Goal: Task Accomplishment & Management: Use online tool/utility

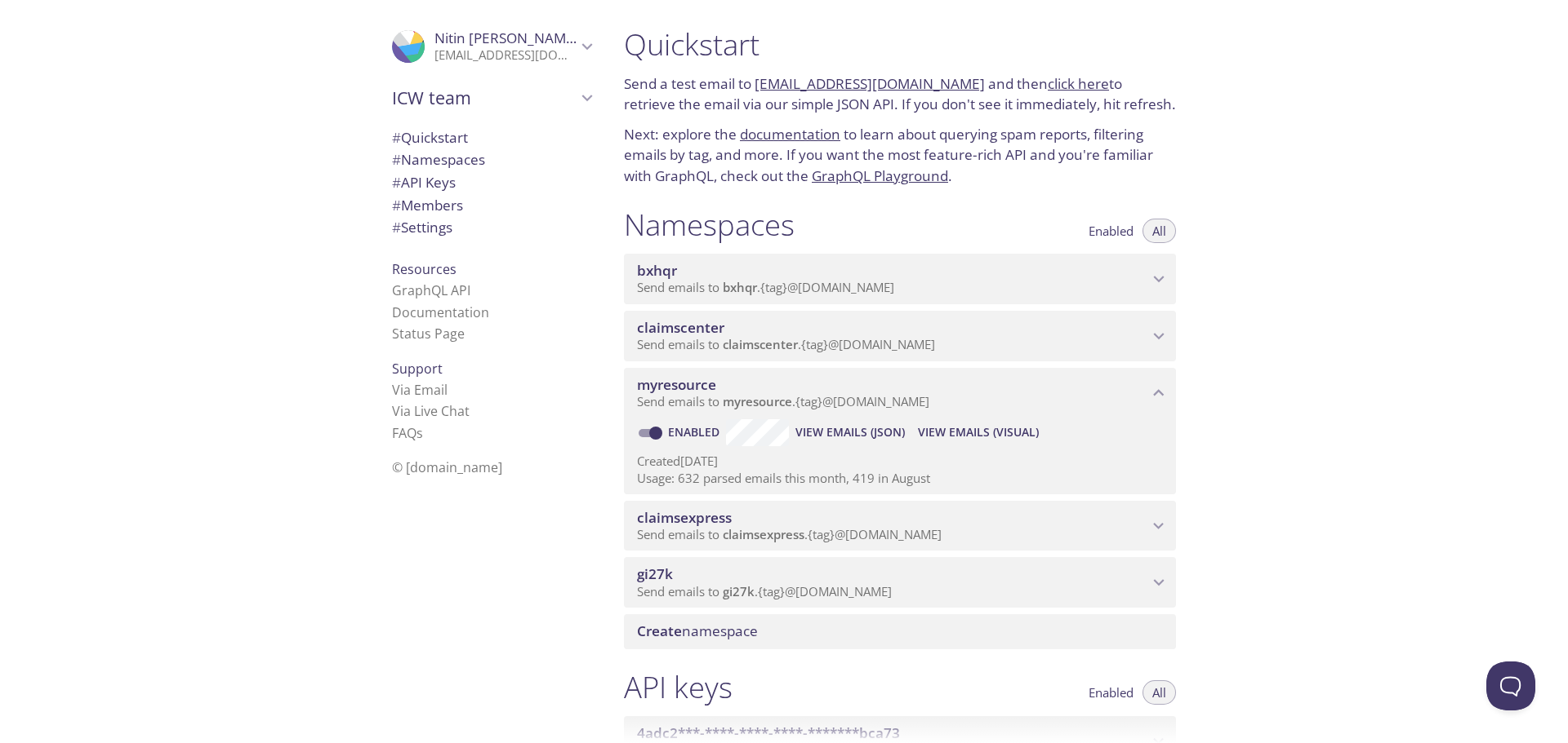
click at [973, 426] on span "View Emails (Visual)" at bounding box center [978, 432] width 121 height 20
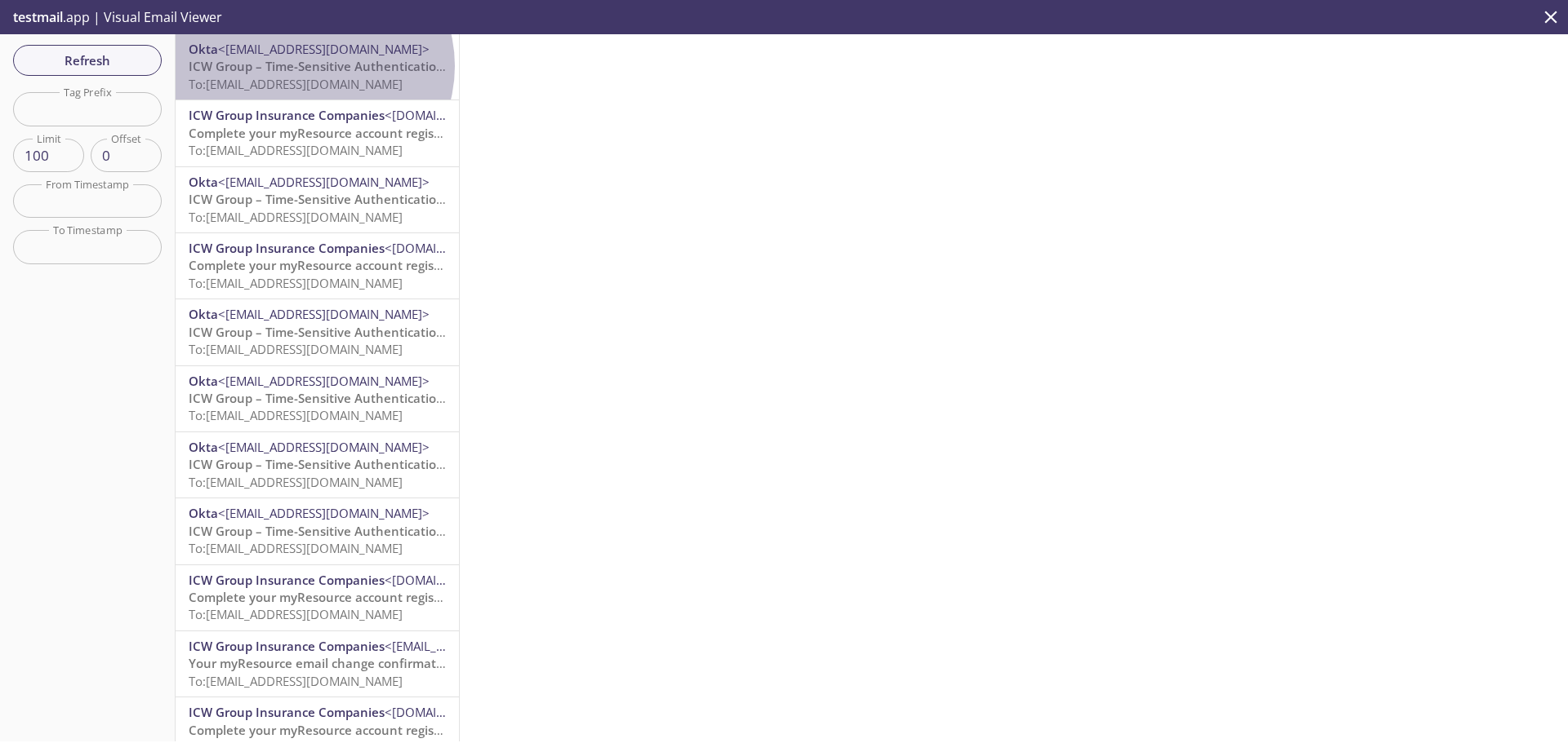
click at [313, 66] on span "ICW Group – Time-Sensitive Authentication Code" at bounding box center [333, 66] width 289 height 16
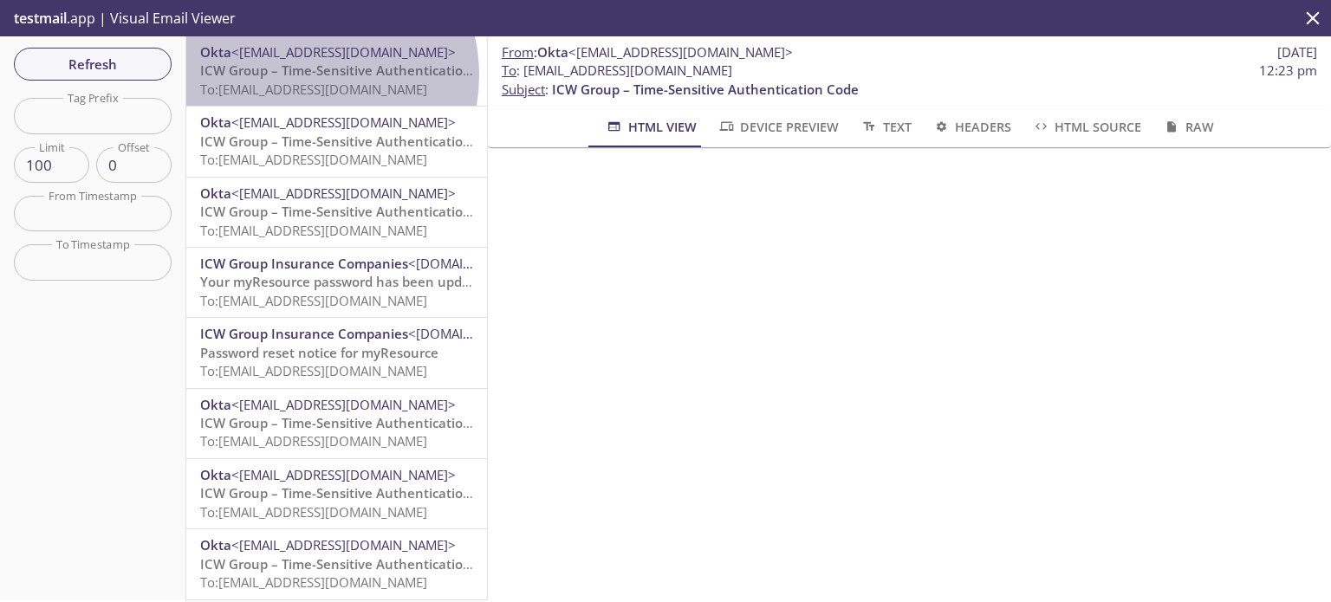
click at [302, 75] on span "ICW Group – Time-Sensitive Authentication Code" at bounding box center [353, 70] width 307 height 17
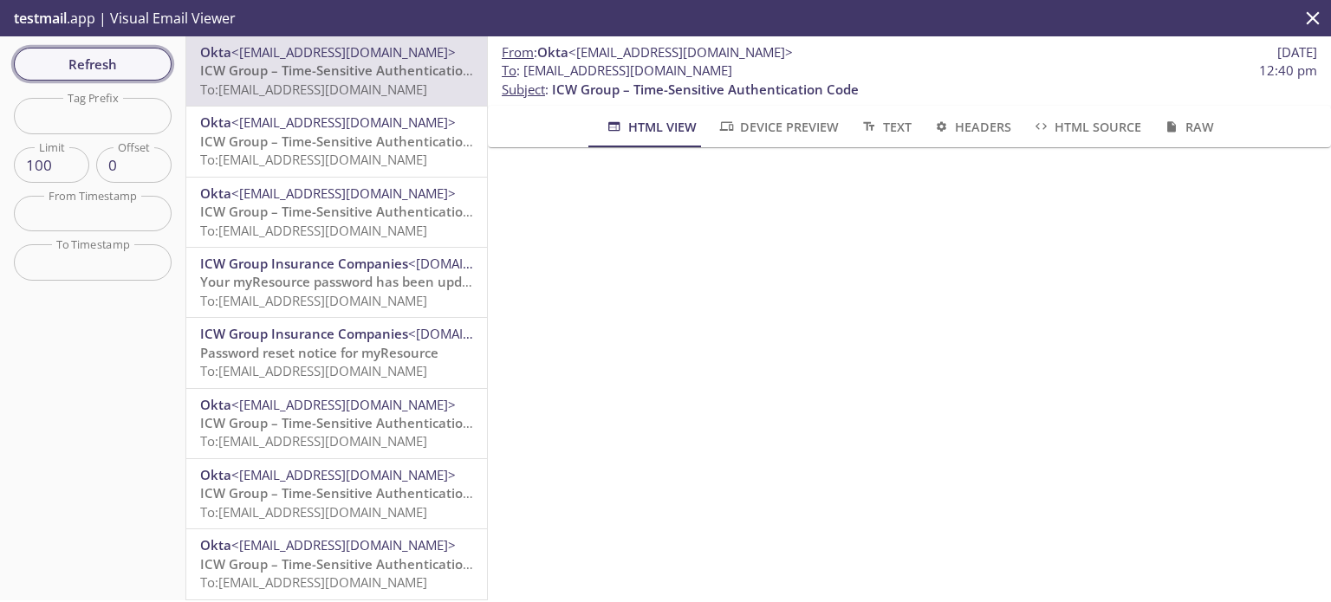
click at [68, 55] on span "Refresh" at bounding box center [93, 64] width 130 height 23
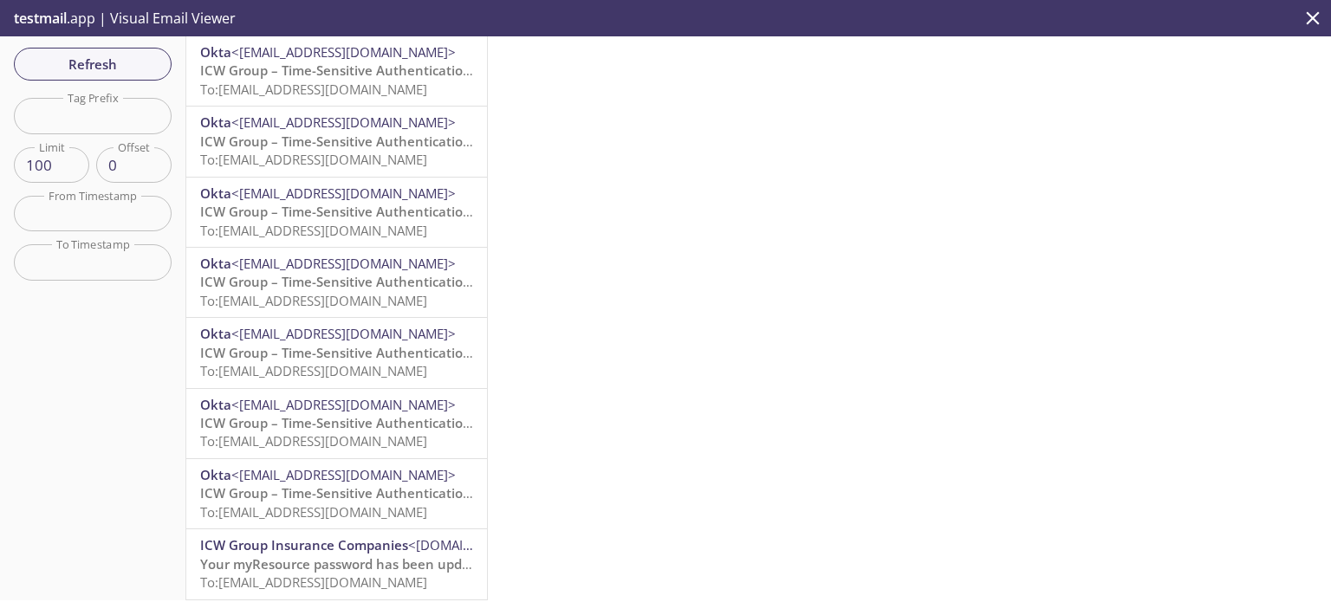
click at [344, 84] on span "To: [EMAIL_ADDRESS][DOMAIN_NAME]" at bounding box center [313, 89] width 227 height 17
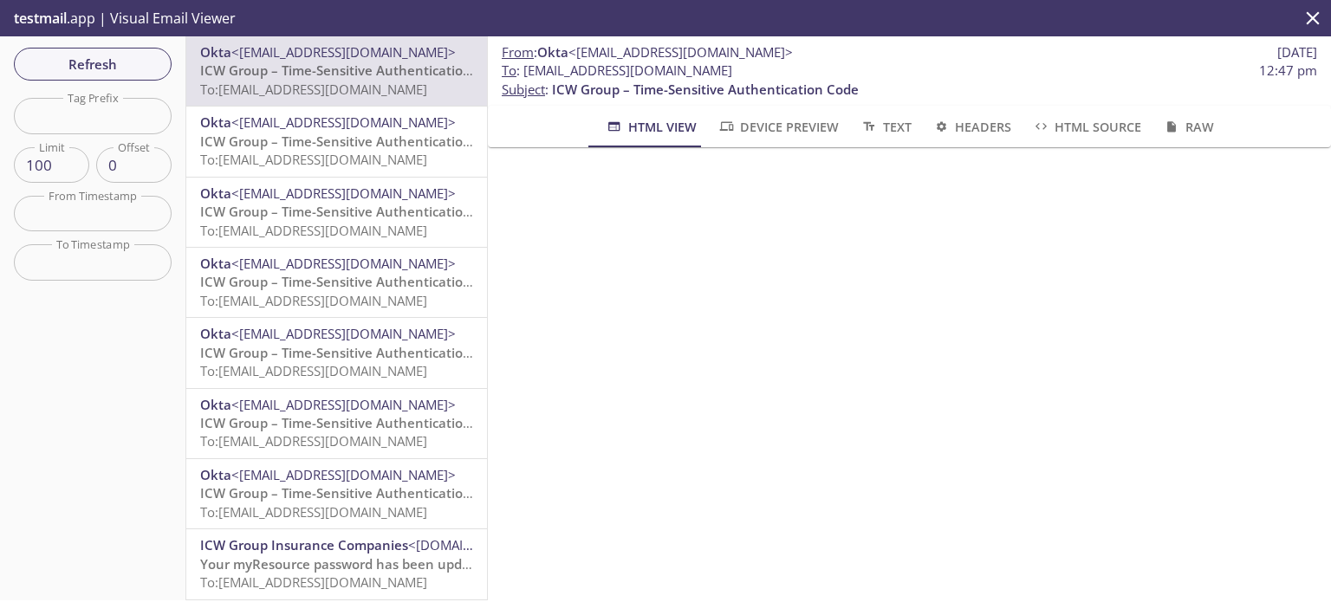
click at [374, 125] on span "Okta <[EMAIL_ADDRESS][DOMAIN_NAME]>" at bounding box center [336, 123] width 273 height 18
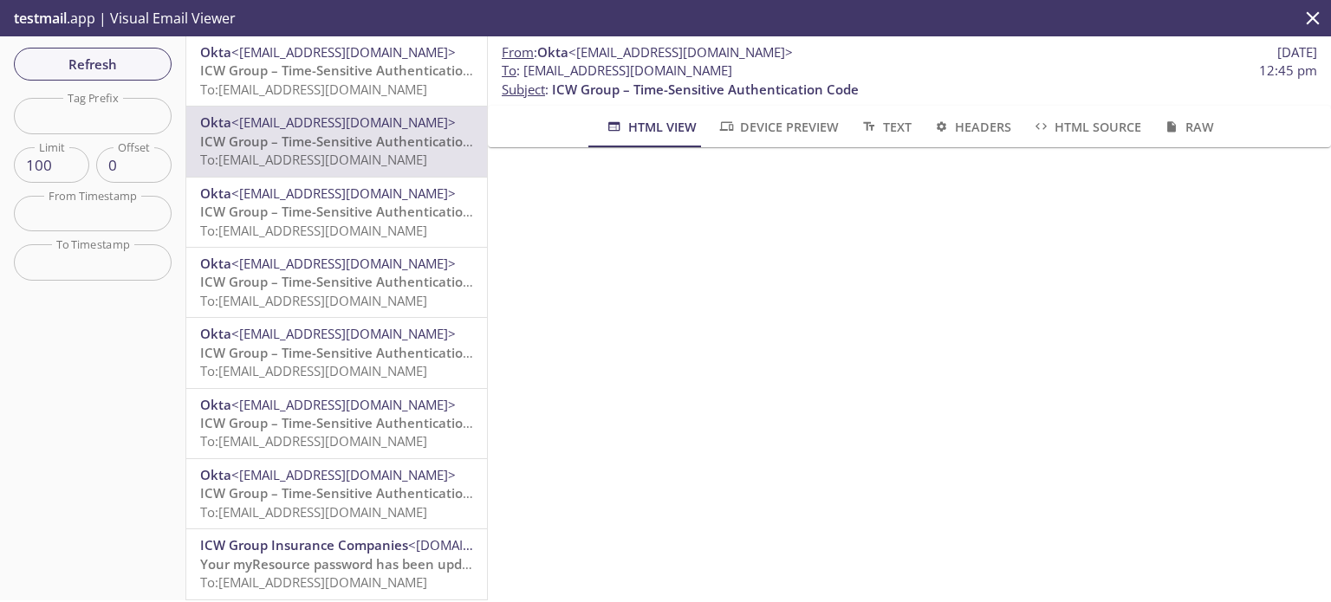
click at [383, 87] on span "To: [EMAIL_ADDRESS][DOMAIN_NAME]" at bounding box center [313, 89] width 227 height 17
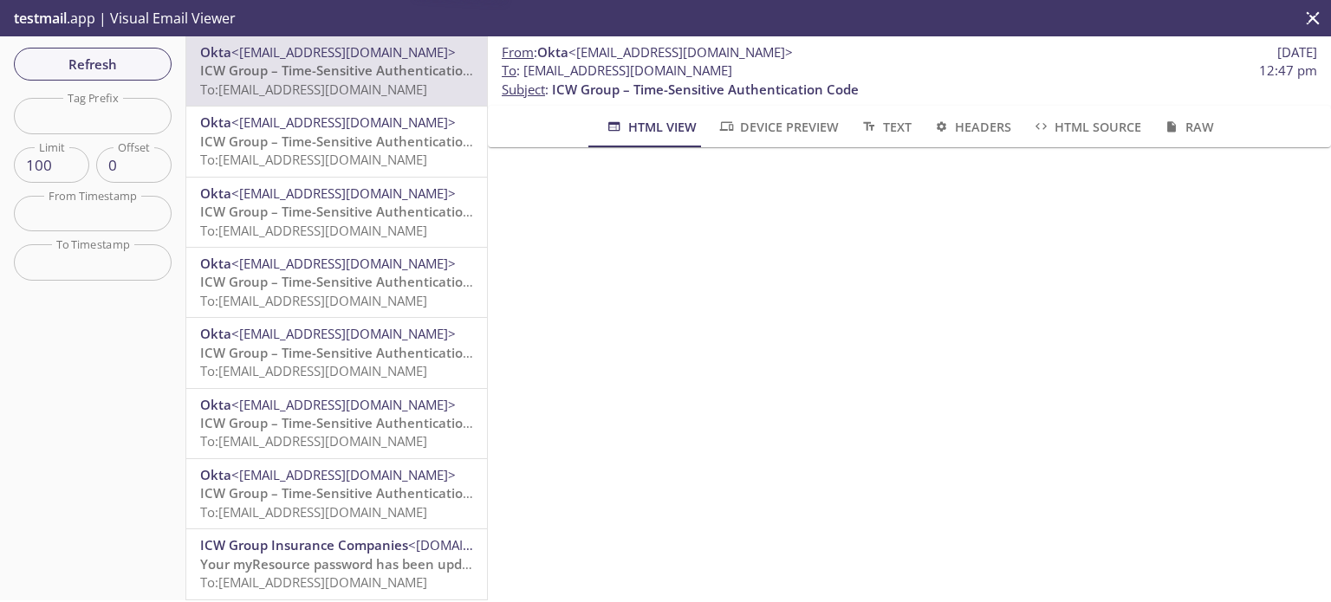
click at [371, 148] on span "ICW Group – Time-Sensitive Authentication Code" at bounding box center [353, 141] width 307 height 17
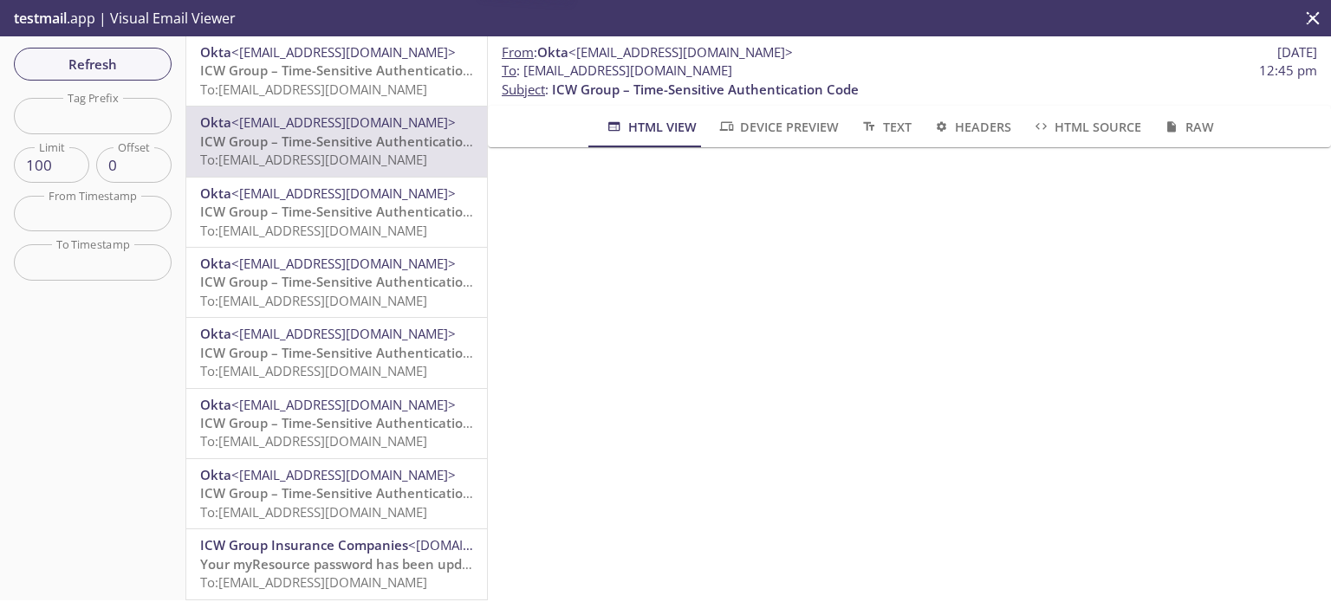
click at [360, 210] on span "ICW Group – Time-Sensitive Authentication Code" at bounding box center [353, 211] width 307 height 17
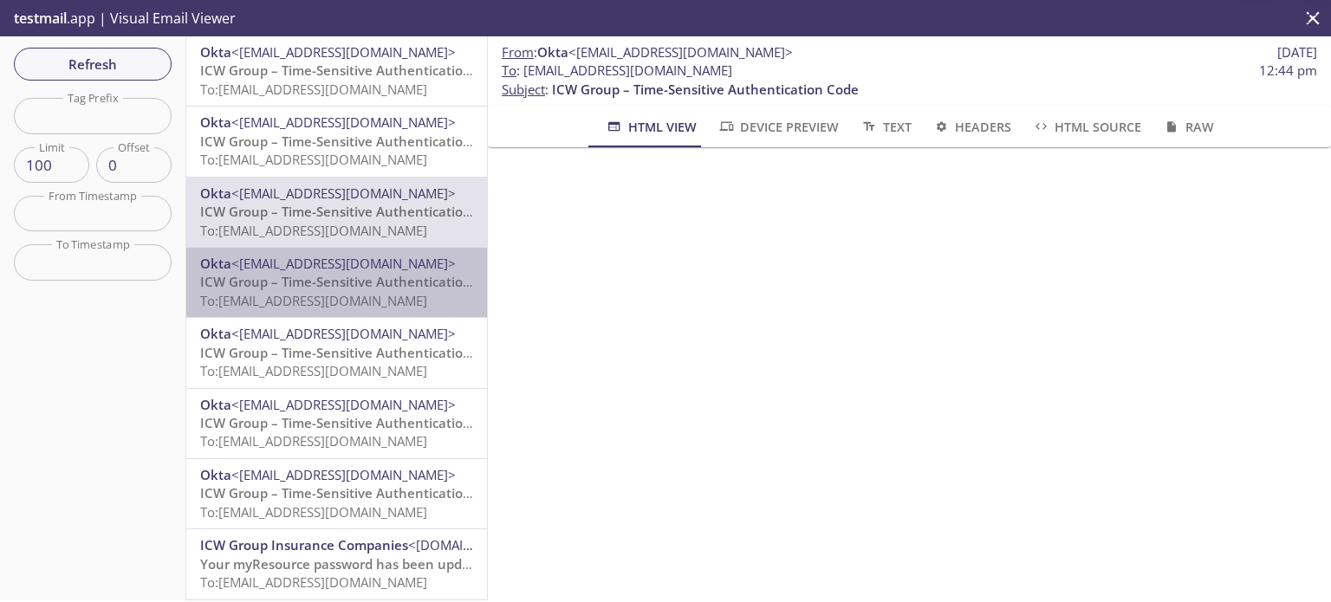
click at [348, 269] on span "<[EMAIL_ADDRESS][DOMAIN_NAME]>" at bounding box center [343, 263] width 224 height 17
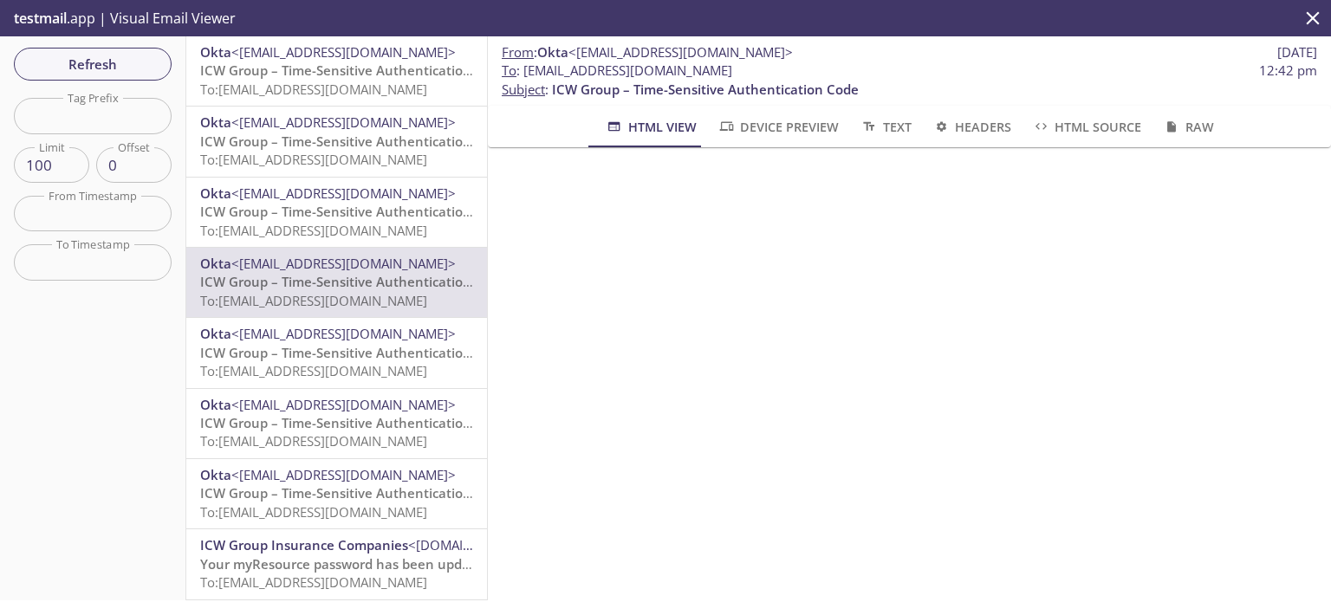
click at [349, 326] on span "<[EMAIL_ADDRESS][DOMAIN_NAME]>" at bounding box center [343, 333] width 224 height 17
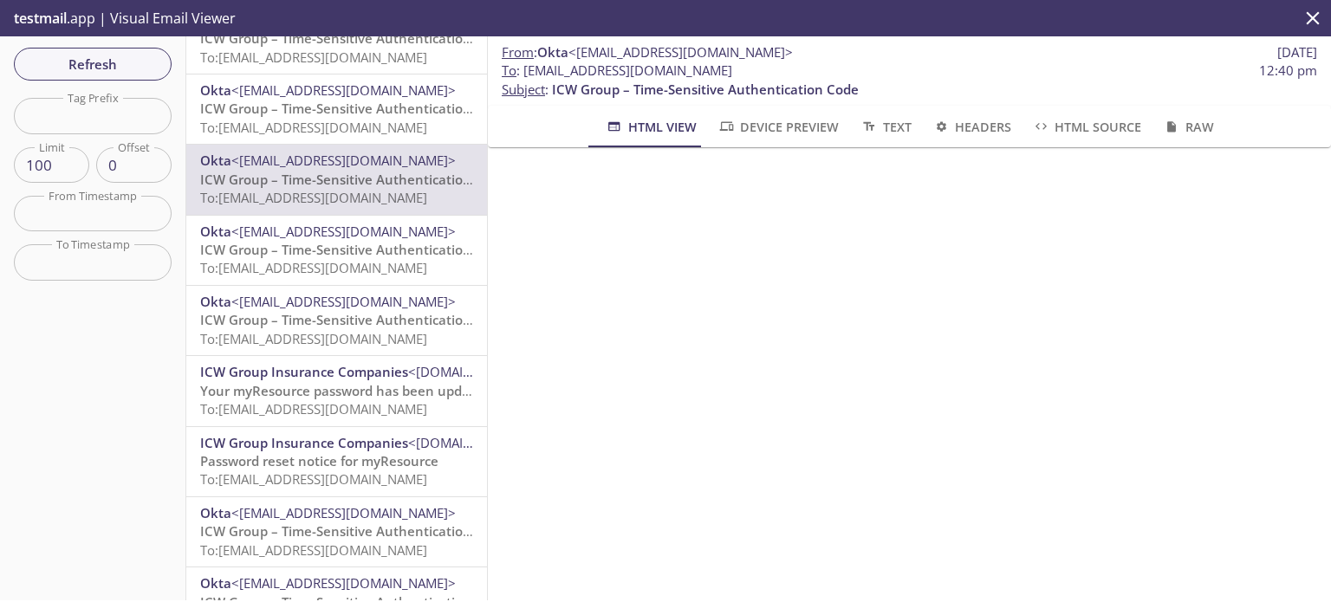
click at [365, 259] on span "To: [EMAIL_ADDRESS][DOMAIN_NAME]" at bounding box center [313, 267] width 227 height 17
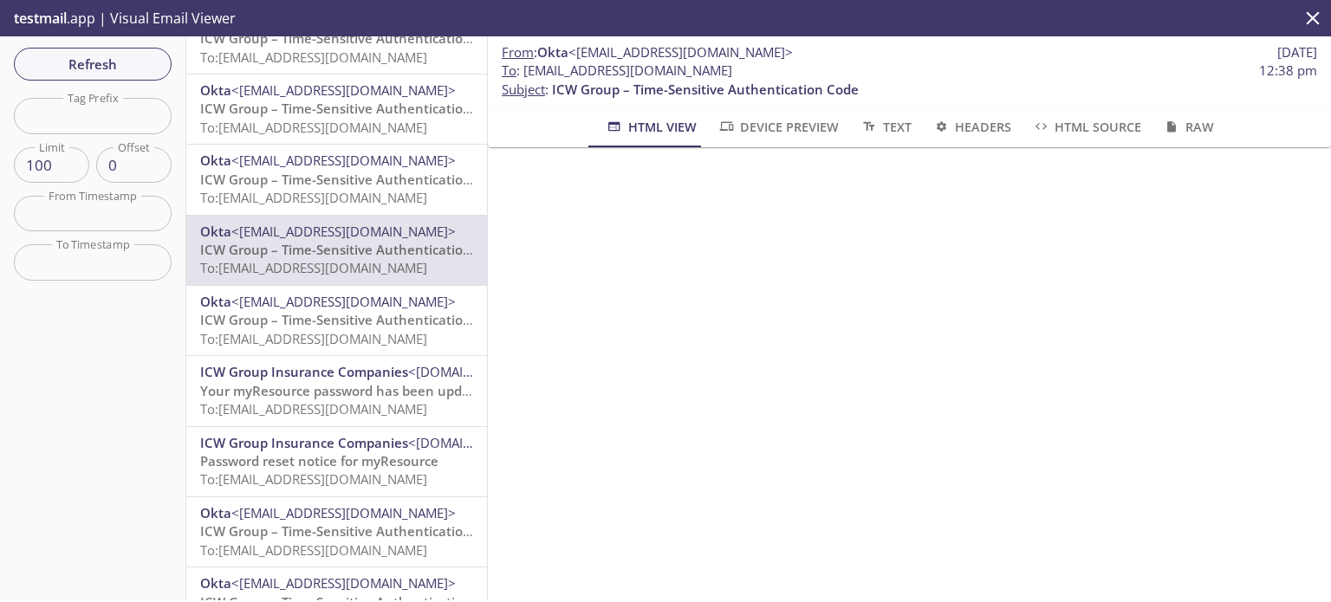
click at [367, 403] on span "To: [EMAIL_ADDRESS][DOMAIN_NAME]" at bounding box center [313, 408] width 227 height 17
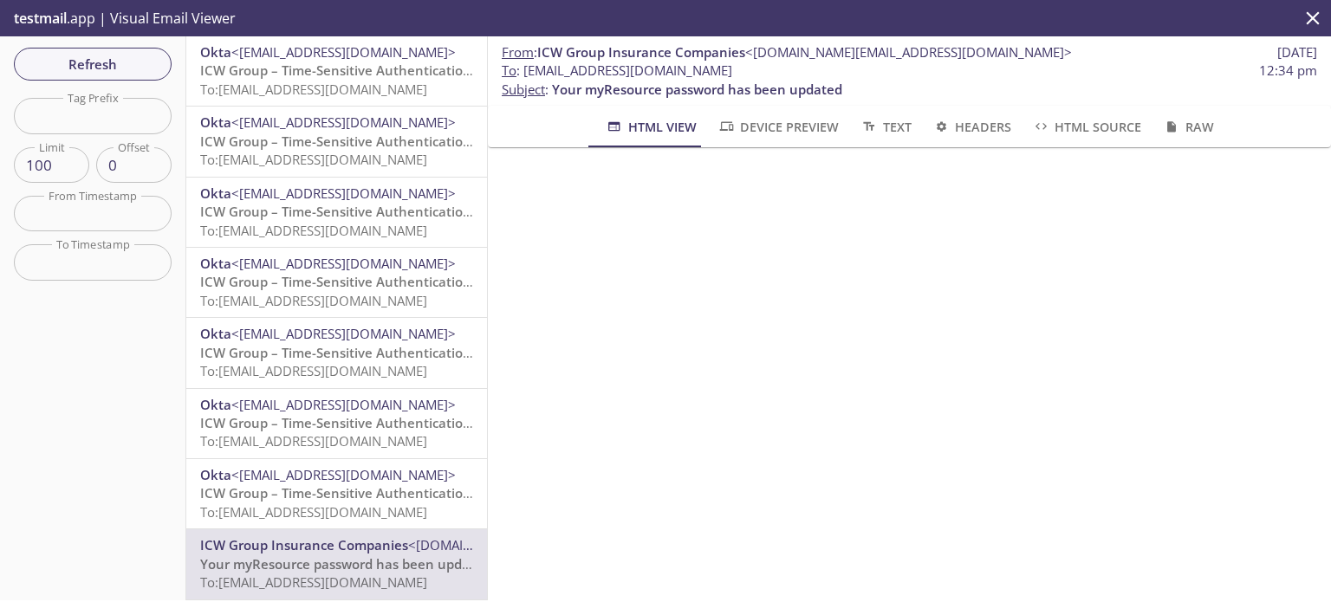
click at [364, 86] on span "To: [EMAIL_ADDRESS][DOMAIN_NAME]" at bounding box center [313, 89] width 227 height 17
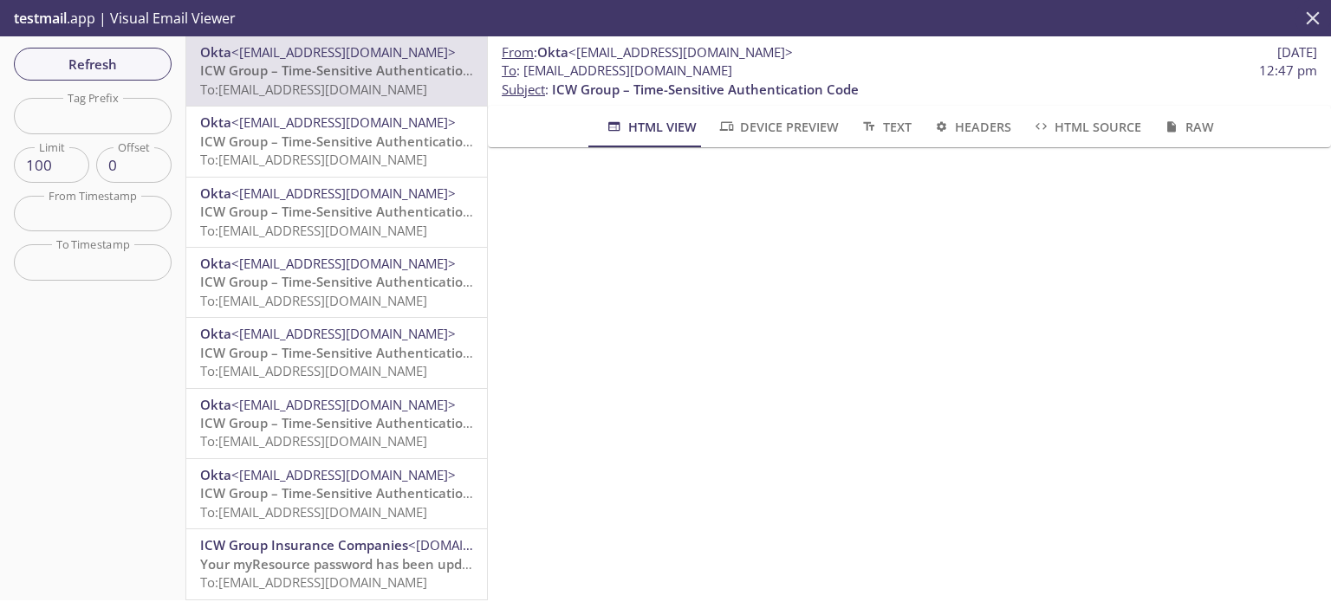
click at [1311, 14] on icon "close" at bounding box center [1312, 18] width 23 height 23
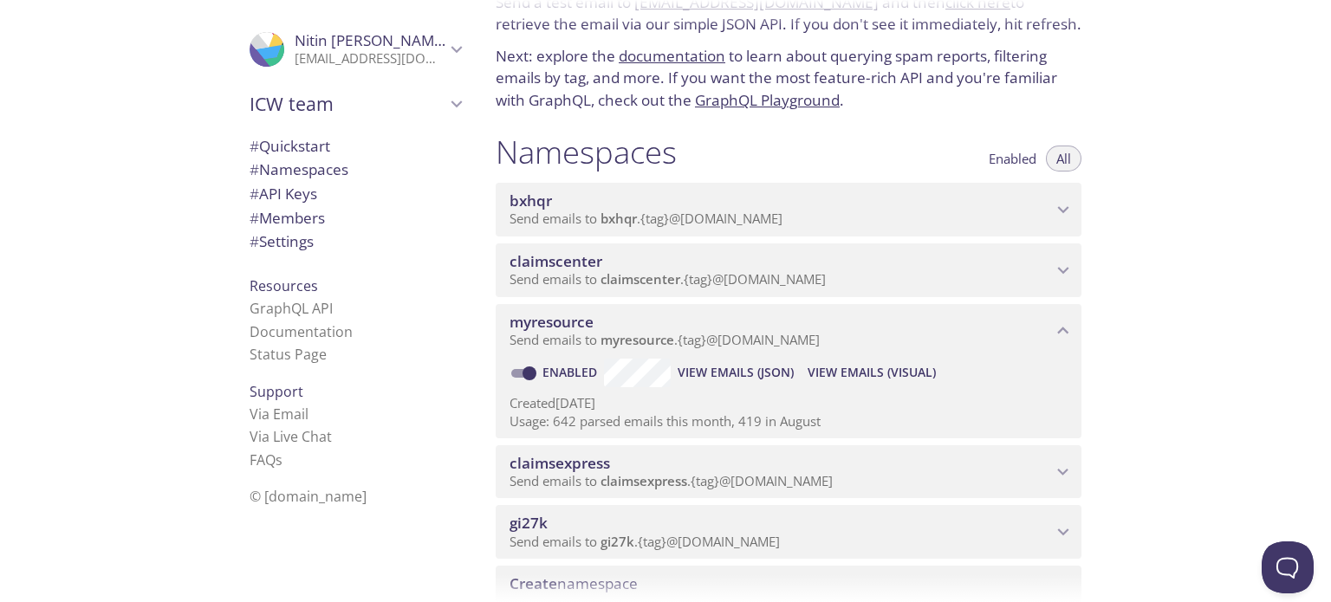
scroll to position [173, 0]
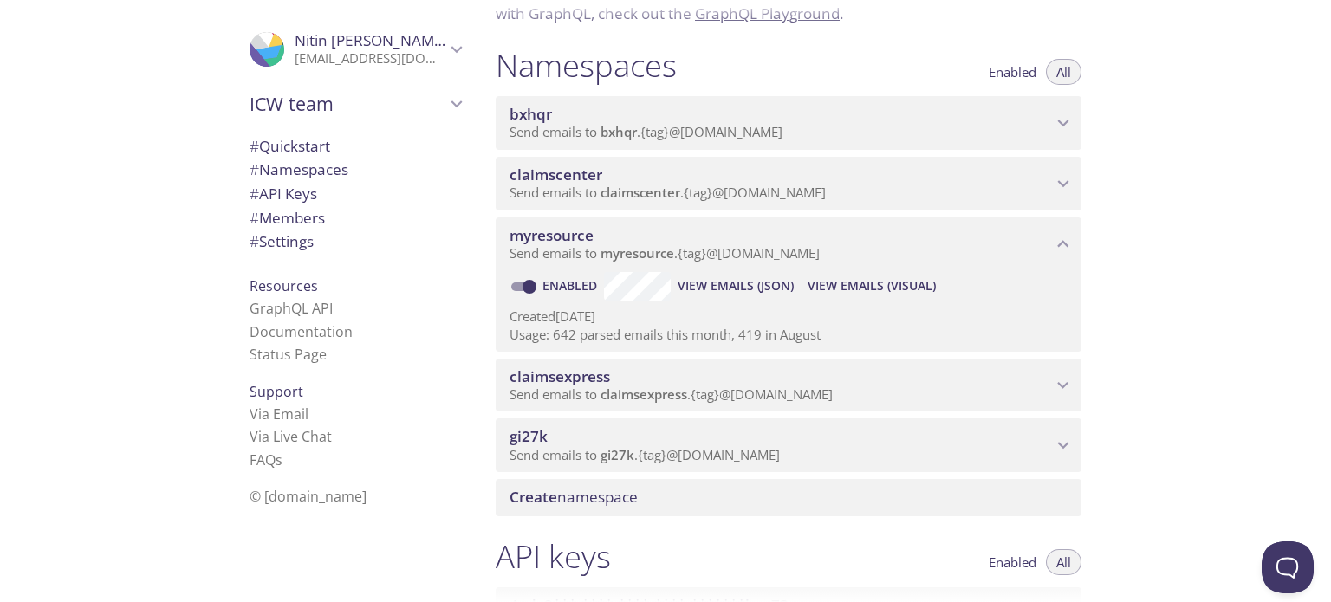
click at [678, 314] on p "Created [DATE]" at bounding box center [789, 317] width 558 height 18
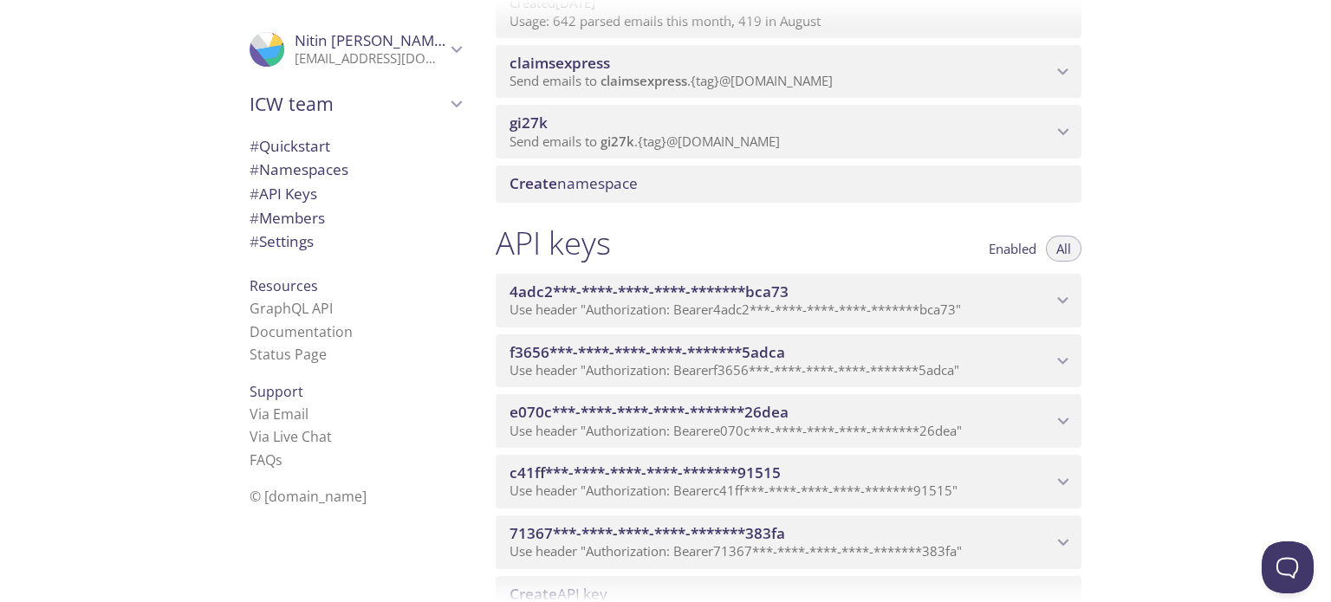
scroll to position [520, 0]
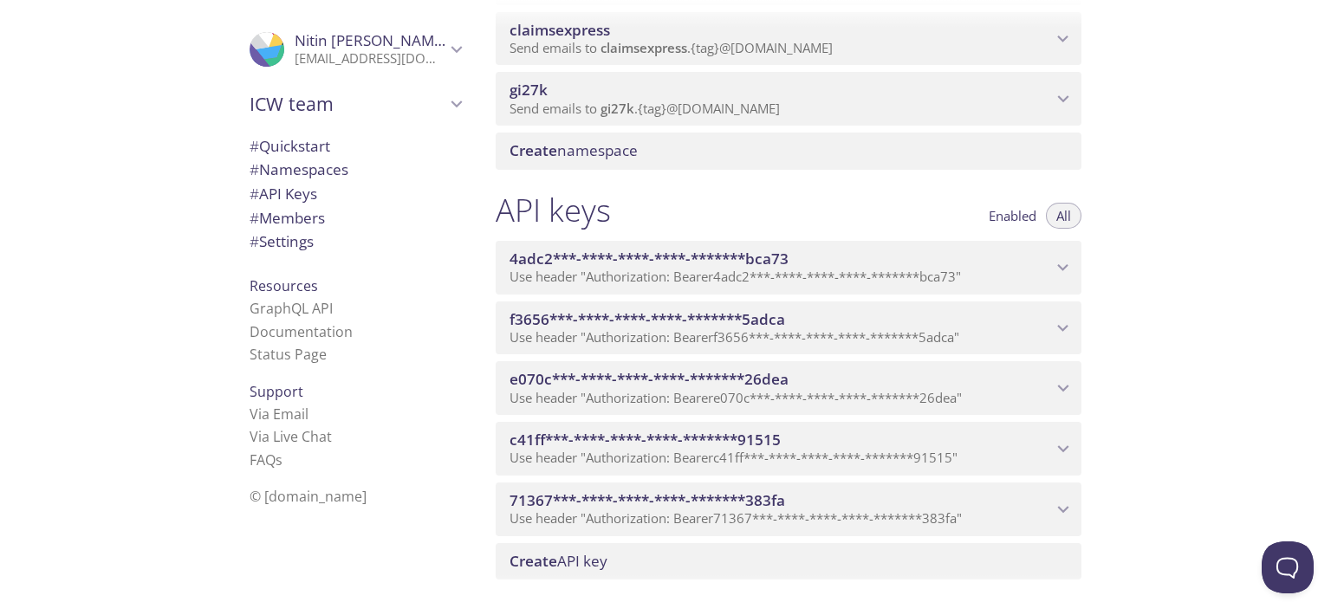
click at [847, 252] on span "4adc2***-****-****-****-*******bca73" at bounding box center [781, 259] width 542 height 19
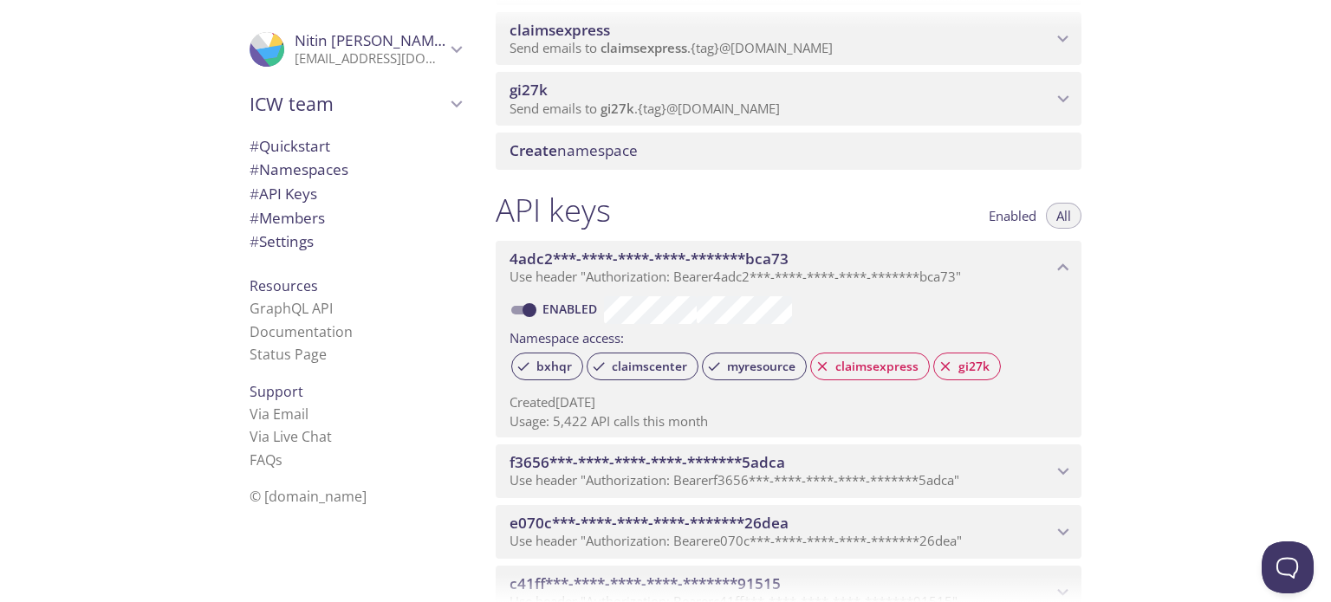
click at [276, 193] on span "# API Keys" at bounding box center [284, 194] width 68 height 20
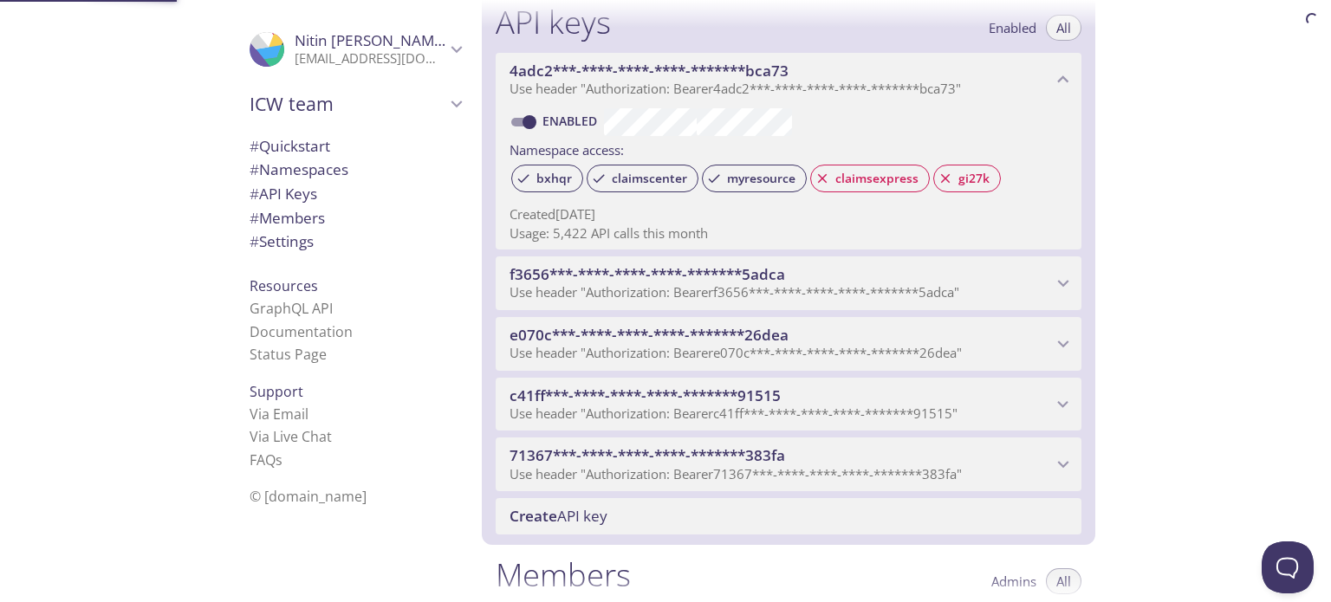
scroll to position [710, 0]
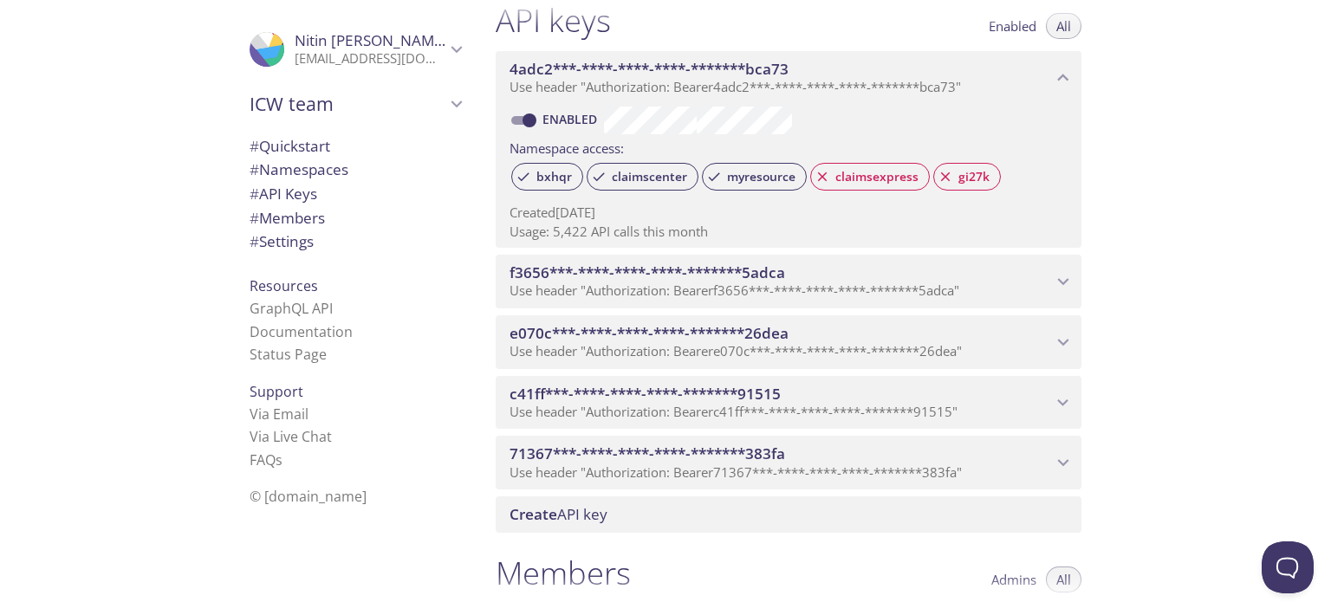
click at [274, 248] on span "# Settings" at bounding box center [282, 241] width 64 height 20
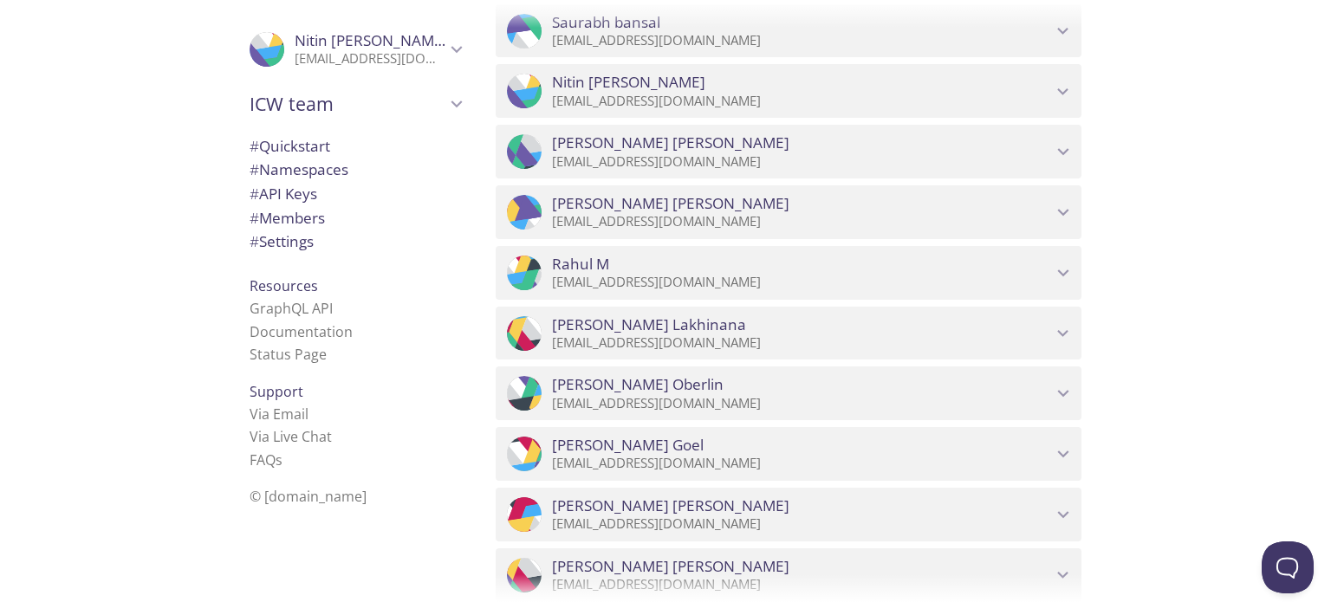
scroll to position [984, 0]
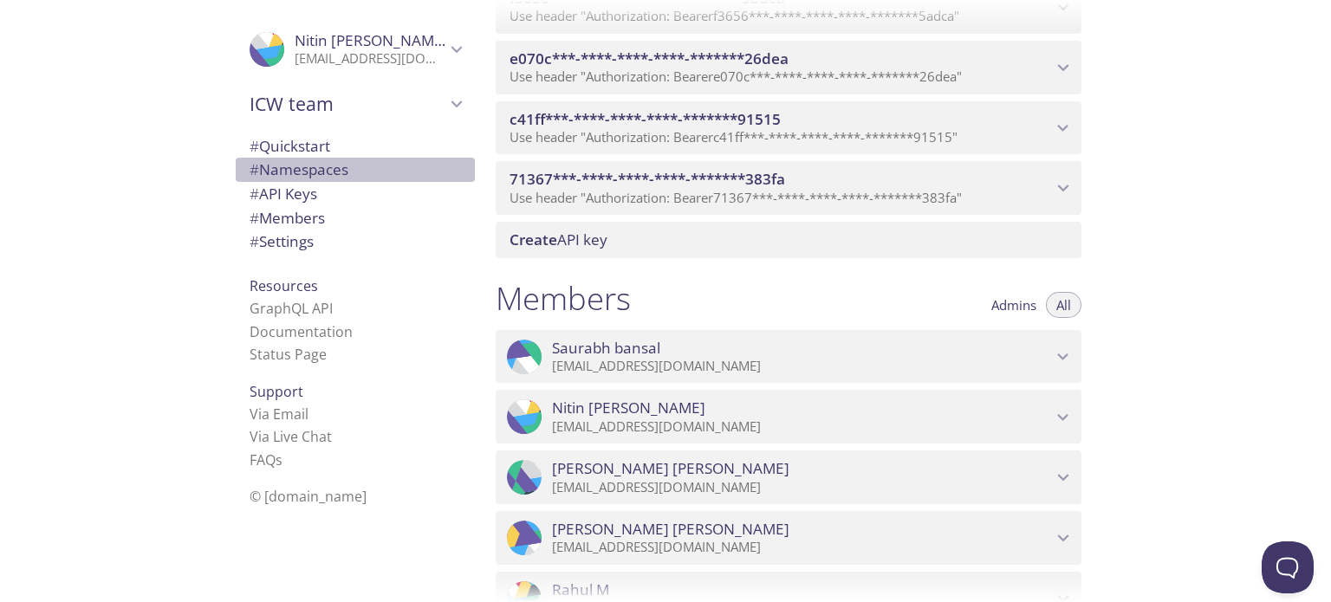
click at [297, 169] on span "# Namespaces" at bounding box center [299, 169] width 99 height 20
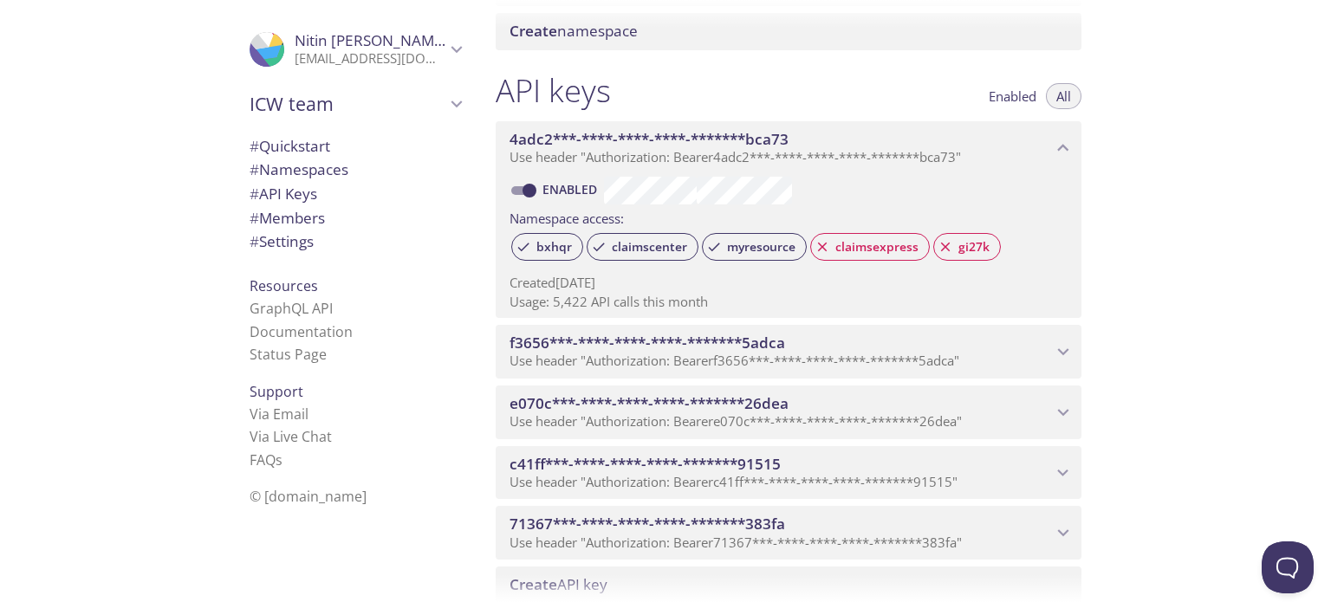
scroll to position [652, 0]
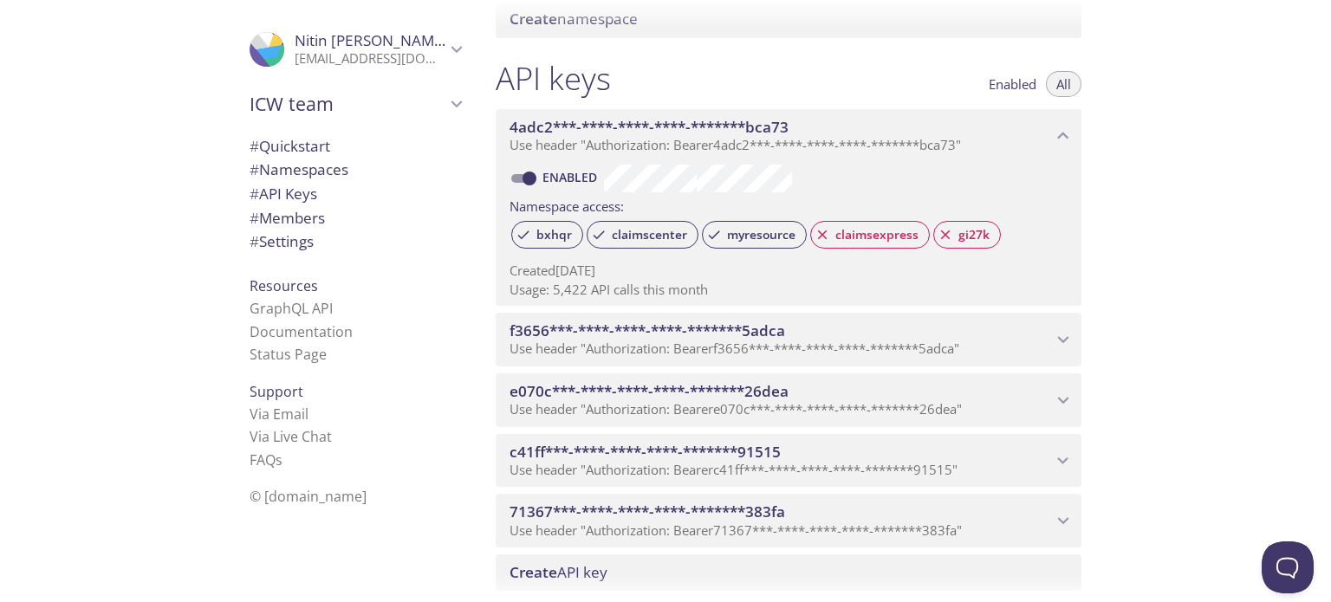
click at [691, 335] on span "f3656***-****-****-****-*******5adca" at bounding box center [648, 331] width 276 height 20
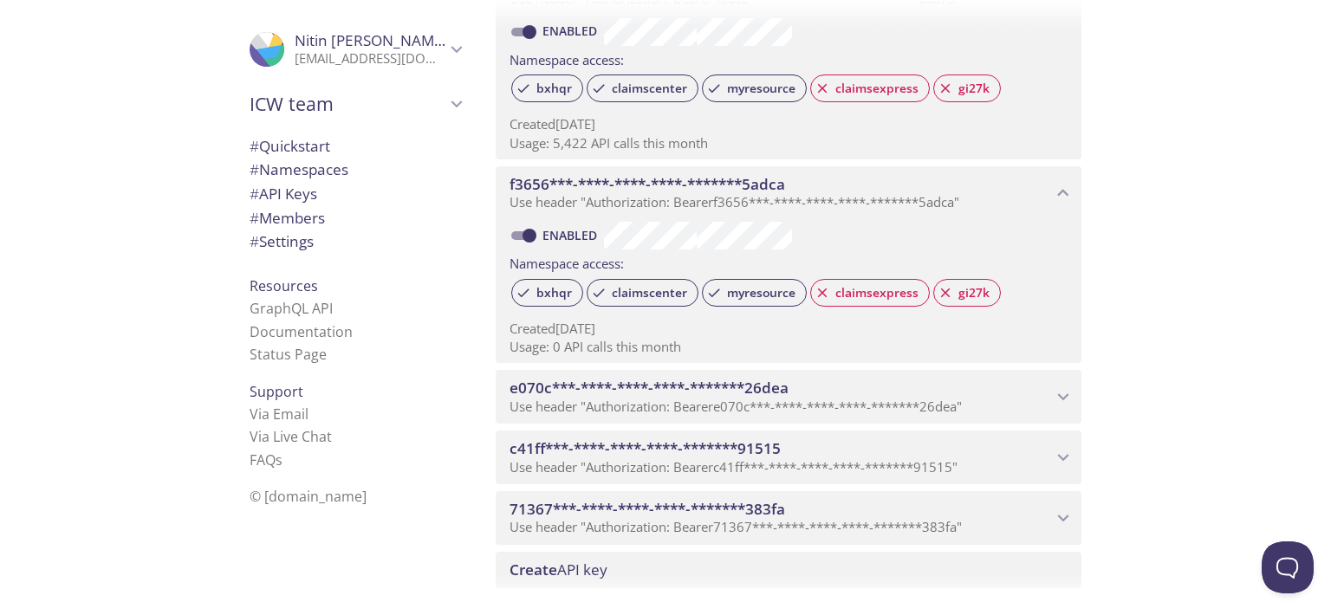
scroll to position [825, 0]
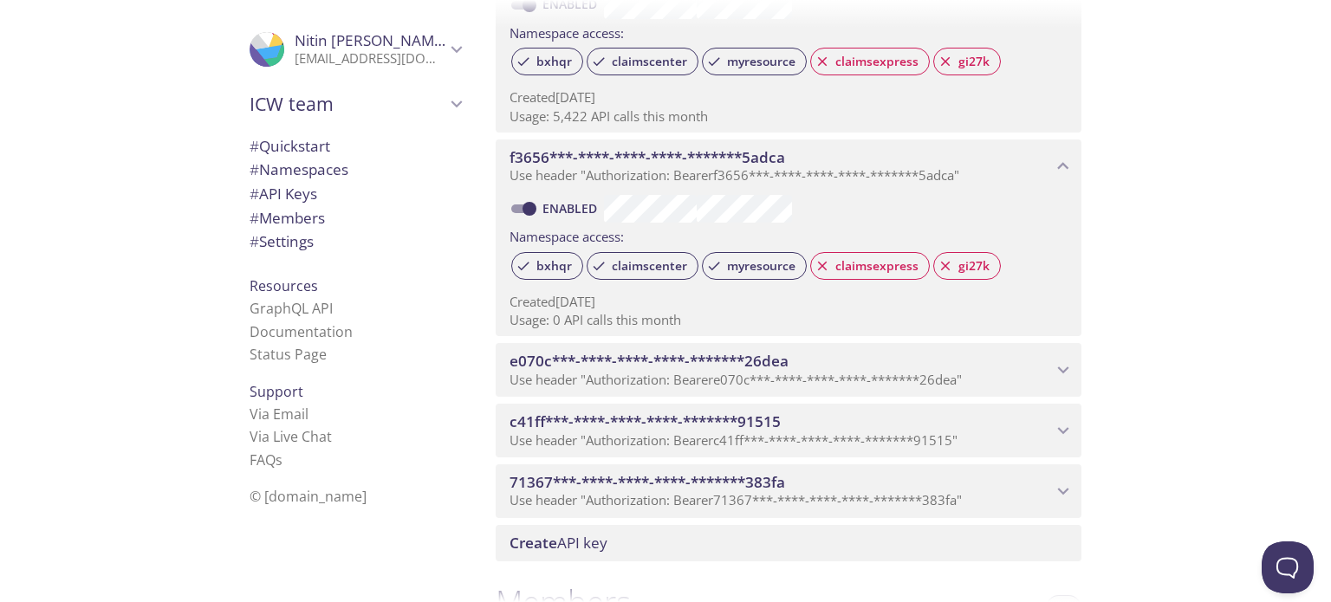
click at [722, 380] on span "Use header "Authorization: Bearer e070c***-****-****-****-*******26dea "" at bounding box center [736, 379] width 452 height 17
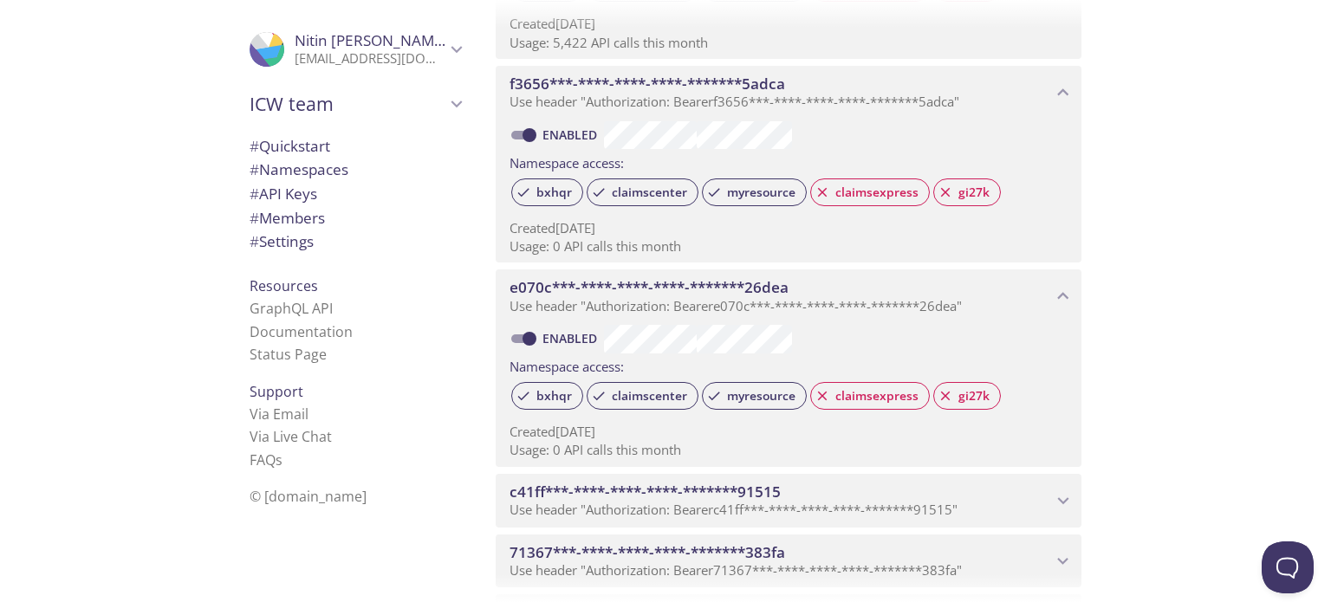
scroll to position [738, 0]
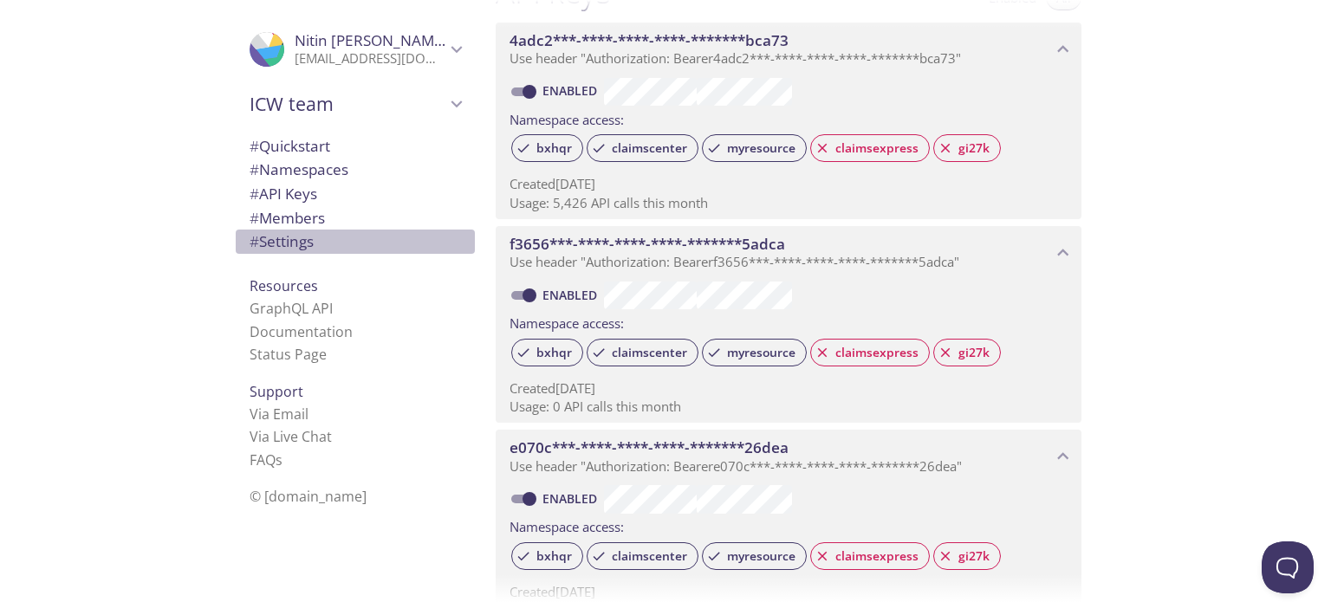
click at [296, 242] on span "# Settings" at bounding box center [282, 241] width 64 height 20
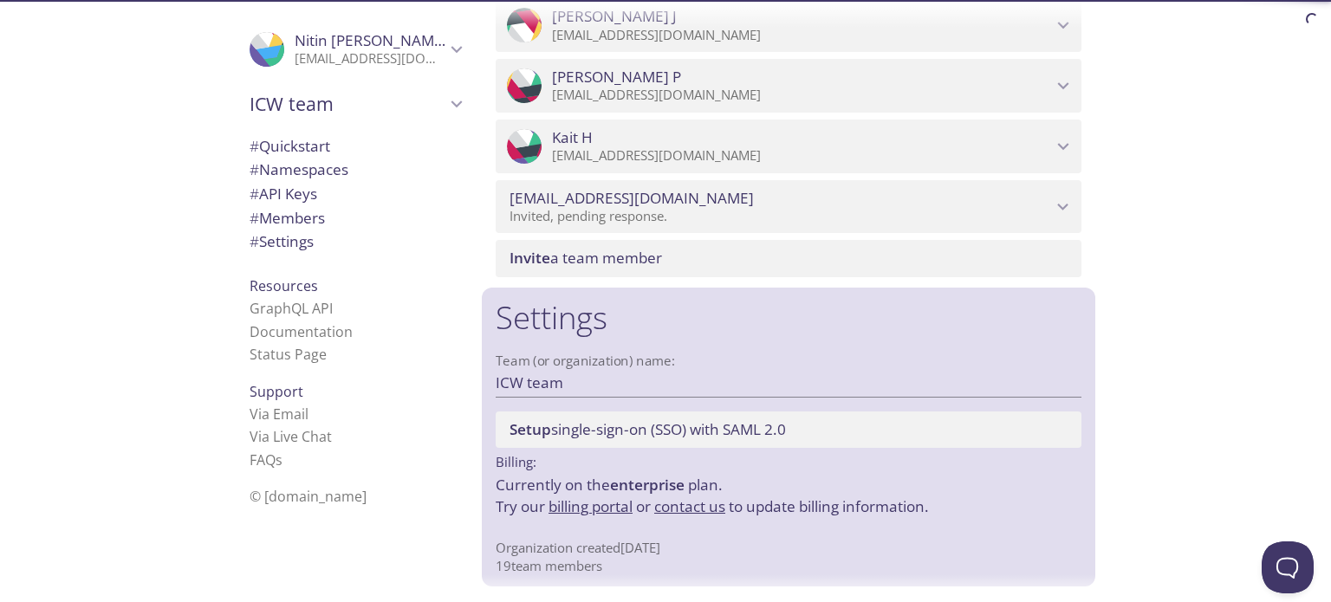
scroll to position [2572, 0]
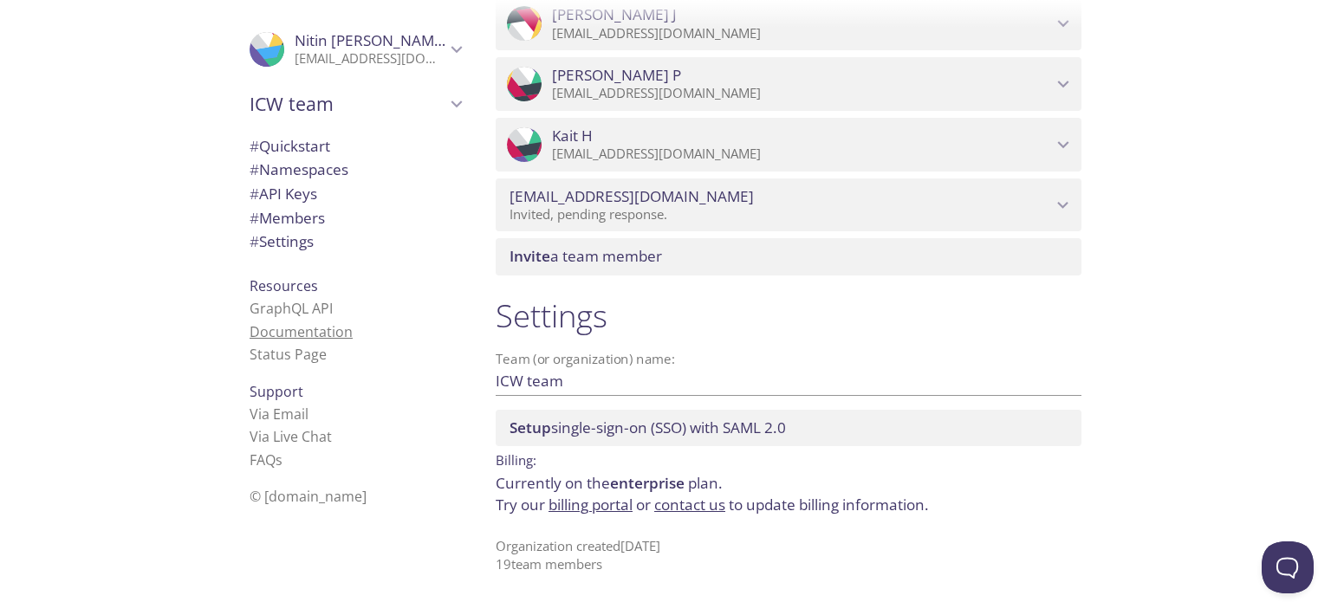
click at [313, 331] on link "Documentation" at bounding box center [301, 331] width 103 height 19
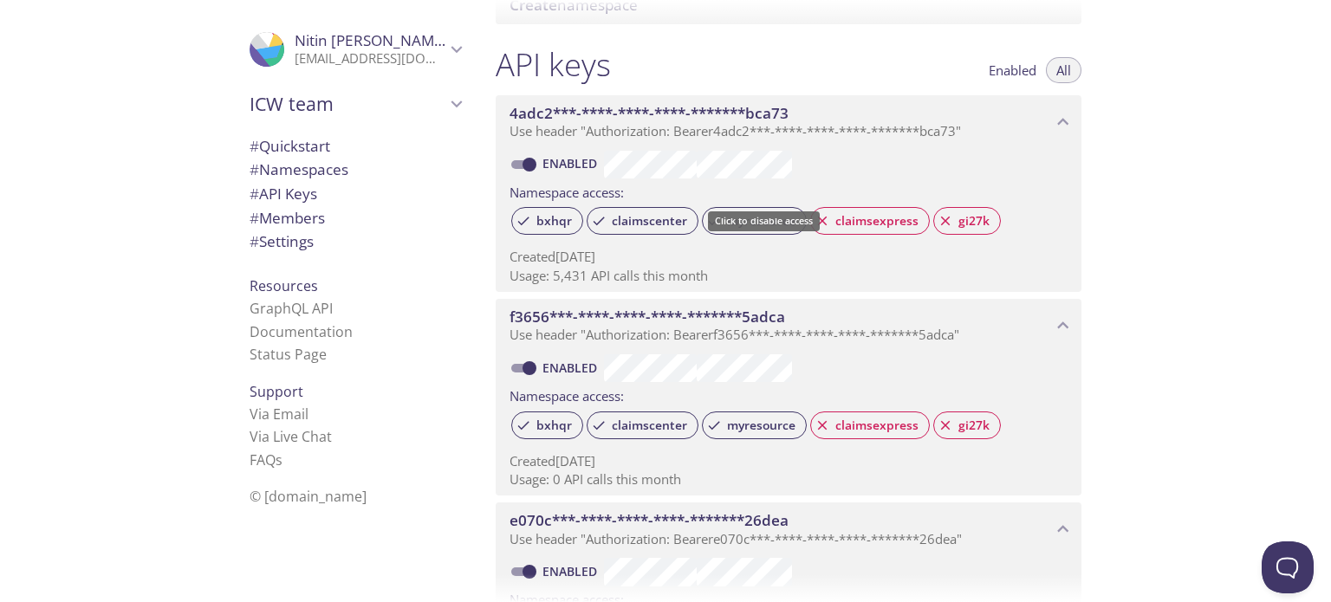
scroll to position [579, 0]
